Goal: Answer question/provide support

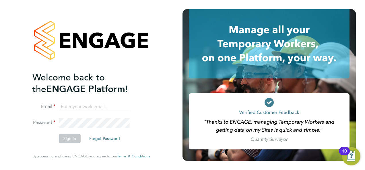
type input "[EMAIL_ADDRESS][PERSON_NAME][DOMAIN_NAME]"
click at [66, 140] on button "Sign In" at bounding box center [70, 138] width 22 height 9
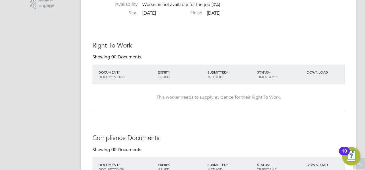
scroll to position [167, 0]
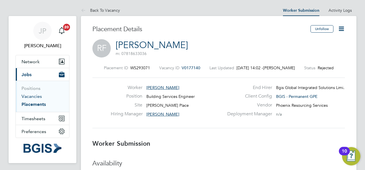
click at [38, 96] on link "Vacancies" at bounding box center [32, 96] width 20 height 5
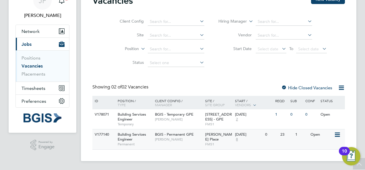
click at [165, 134] on span "BGIS - Permanent GPE" at bounding box center [174, 134] width 39 height 5
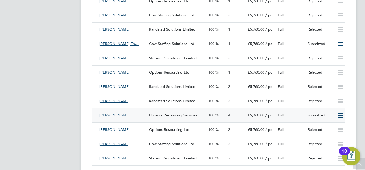
click at [301, 118] on div "Full" at bounding box center [290, 115] width 30 height 9
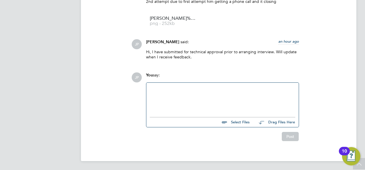
click at [182, 92] on div at bounding box center [222, 98] width 145 height 25
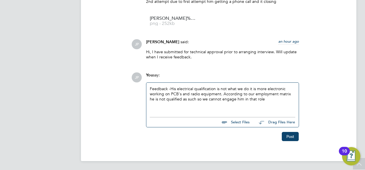
click at [262, 100] on div "Feedback - His electrical qualification is not what we do it is more electronic…" at bounding box center [222, 98] width 145 height 25
click at [289, 136] on button "Post" at bounding box center [290, 136] width 17 height 9
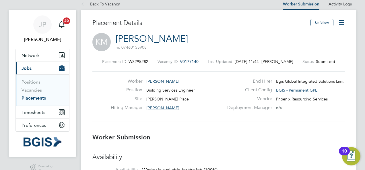
click at [343, 24] on icon at bounding box center [341, 22] width 7 height 7
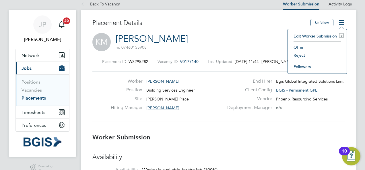
click at [302, 56] on li "Reject" at bounding box center [317, 55] width 53 height 8
